Goal: Navigation & Orientation: Find specific page/section

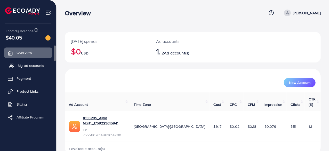
click at [24, 65] on span "My ad accounts" at bounding box center [31, 65] width 26 height 5
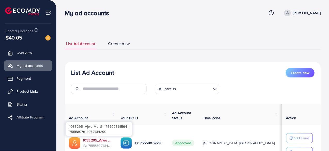
click at [96, 142] on link "1033295_Ajwa Mart1_1759223615941" at bounding box center [97, 140] width 29 height 5
click at [100, 138] on link "1033295_Ajwa Mart1_1759223615941" at bounding box center [97, 140] width 29 height 5
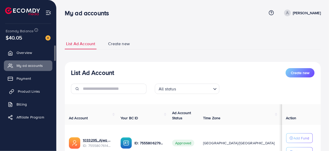
click at [41, 93] on link "Product Links" at bounding box center [28, 91] width 49 height 10
